Goal: Navigation & Orientation: Find specific page/section

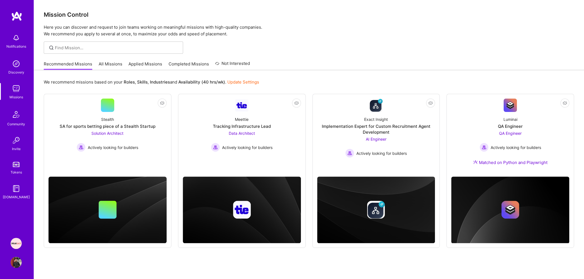
click at [131, 67] on link "Applied Missions" at bounding box center [145, 65] width 34 height 9
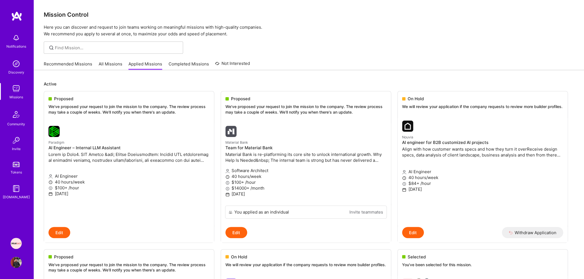
click at [115, 63] on link "All Missions" at bounding box center [111, 65] width 24 height 9
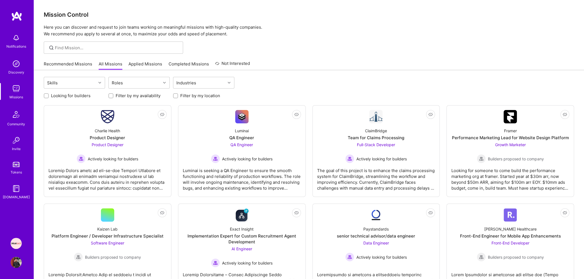
click at [178, 67] on link "Completed Missions" at bounding box center [189, 65] width 40 height 9
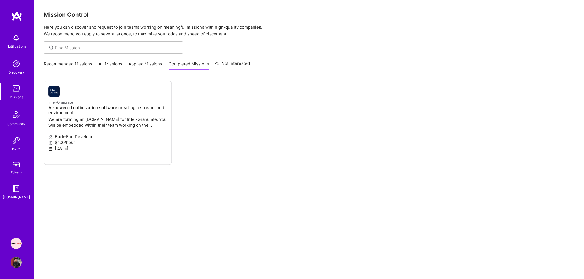
click at [151, 66] on link "Applied Missions" at bounding box center [145, 65] width 34 height 9
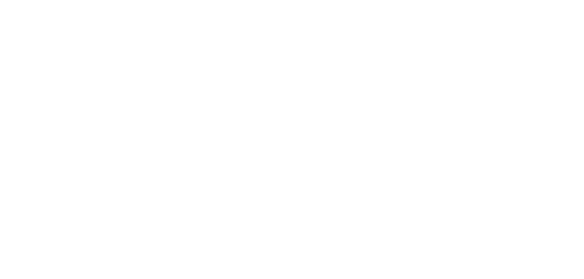
click at [0, 0] on link "All Missions" at bounding box center [0, 0] width 0 height 0
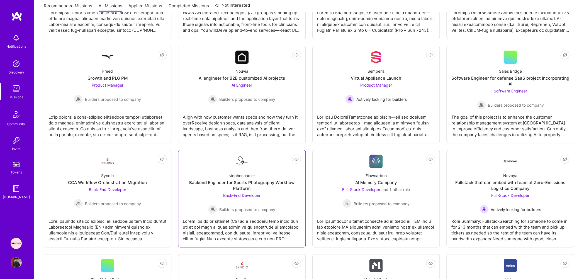
scroll to position [588, 0]
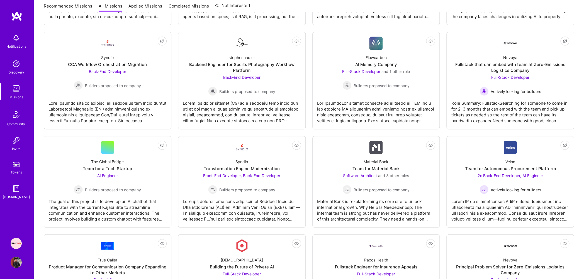
click at [17, 86] on img at bounding box center [16, 88] width 11 height 11
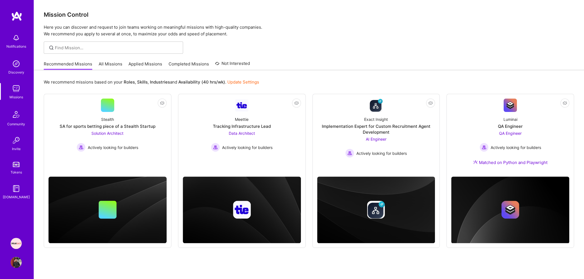
click at [146, 64] on link "Applied Missions" at bounding box center [145, 65] width 34 height 9
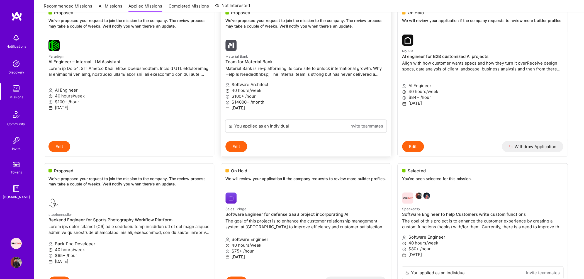
scroll to position [118, 0]
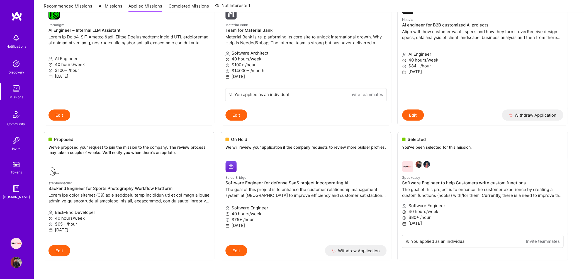
click at [21, 64] on img at bounding box center [16, 63] width 11 height 11
